Goal: Navigation & Orientation: Find specific page/section

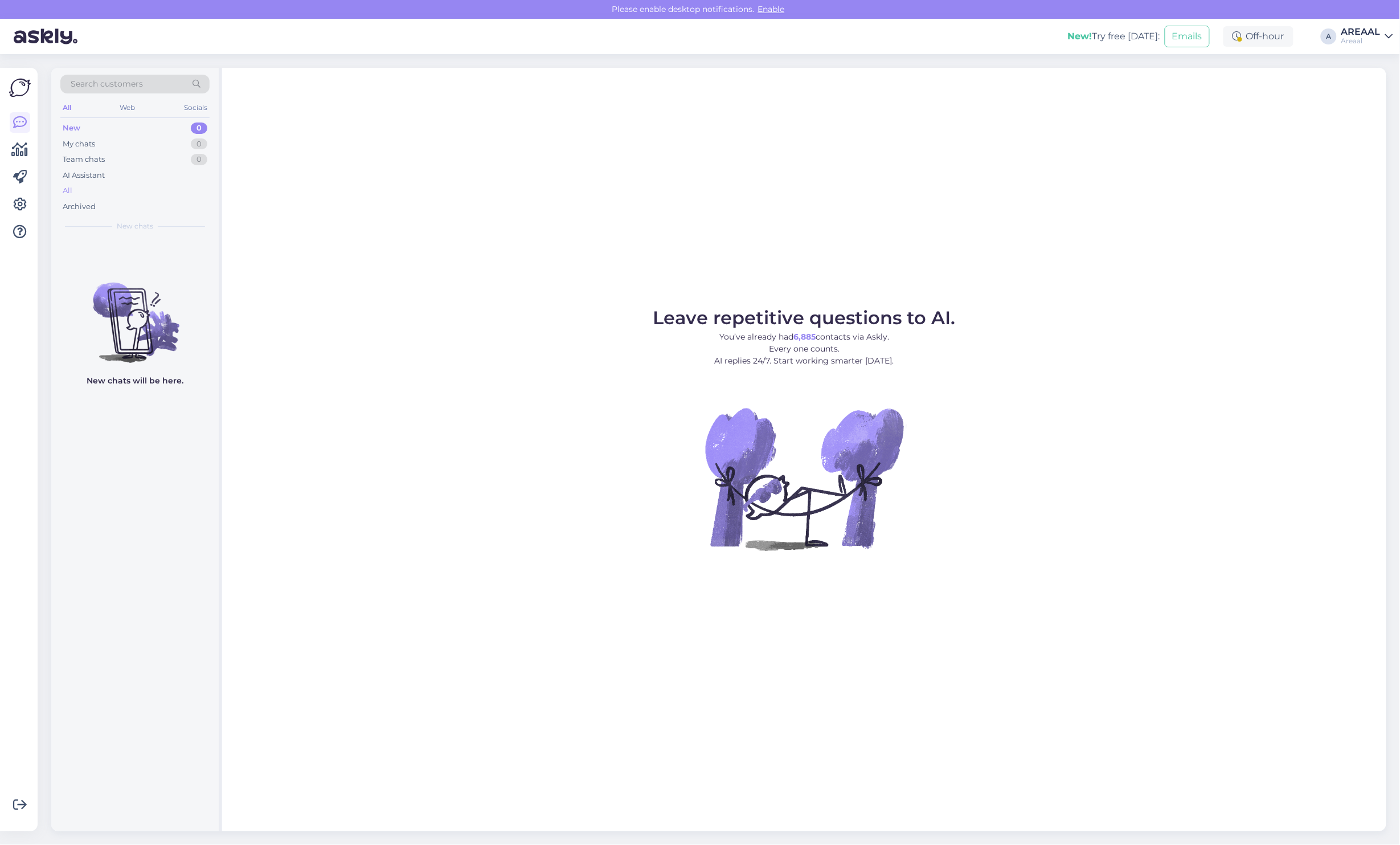
click at [160, 190] on div "All" at bounding box center [135, 190] width 149 height 16
drag, startPoint x: 181, startPoint y: 186, endPoint x: 181, endPoint y: 194, distance: 8.0
click at [181, 188] on div "New 0 My chats 0 Team chats 0 AI Assistant All Archived" at bounding box center [135, 167] width 149 height 94
click at [181, 194] on div "All" at bounding box center [135, 190] width 149 height 16
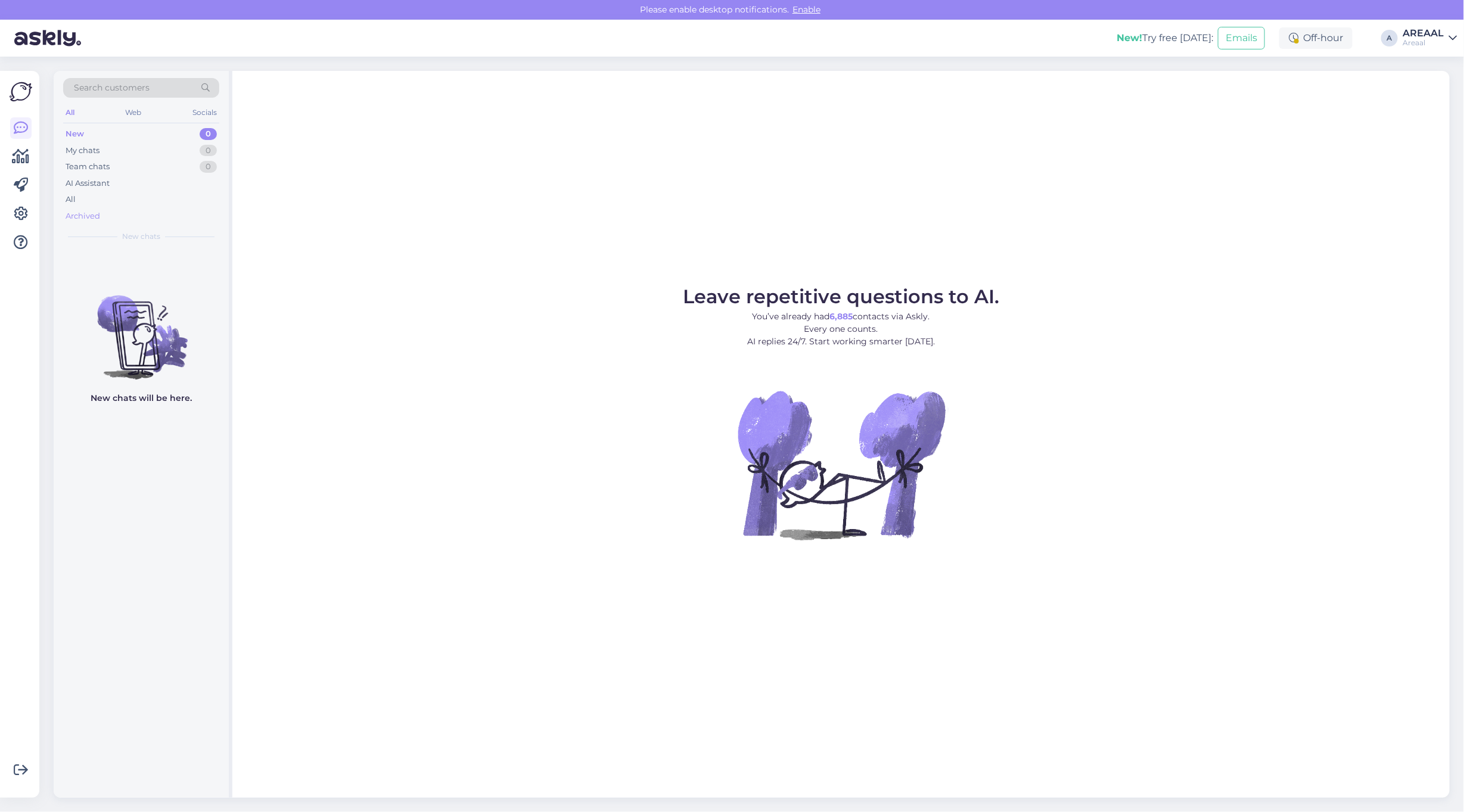
click at [137, 212] on div "Archived" at bounding box center [141, 216] width 156 height 17
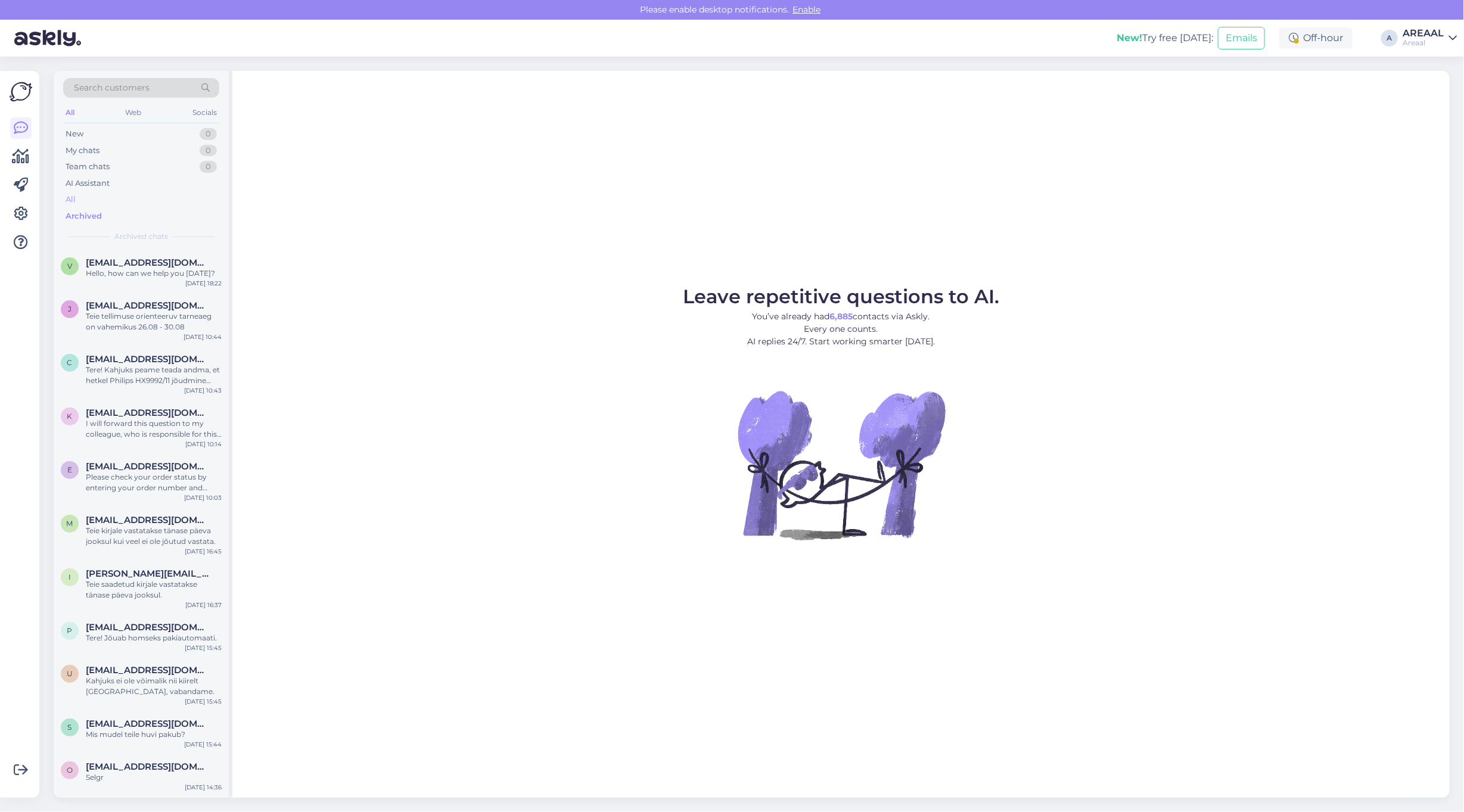
click at [135, 195] on div "All" at bounding box center [141, 199] width 156 height 17
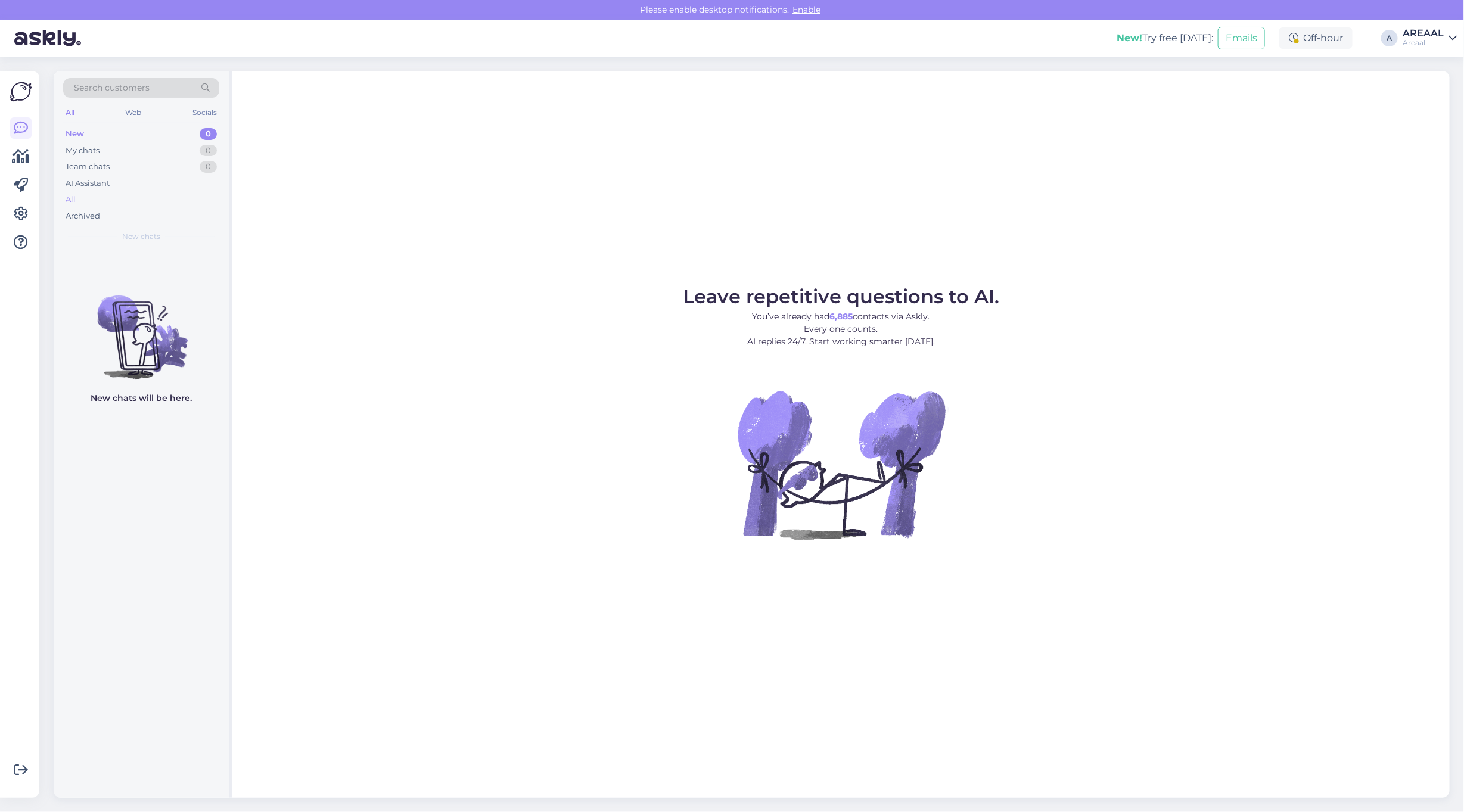
click at [146, 197] on div "All" at bounding box center [141, 199] width 156 height 17
click at [114, 193] on div "All" at bounding box center [141, 199] width 156 height 17
click at [187, 193] on div "All" at bounding box center [141, 199] width 156 height 17
click at [126, 203] on div "All" at bounding box center [141, 199] width 156 height 17
